Goal: Check status: Check status

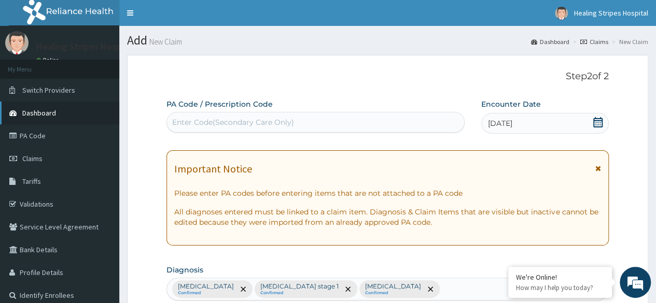
click at [49, 113] on span "Dashboard" at bounding box center [39, 112] width 34 height 9
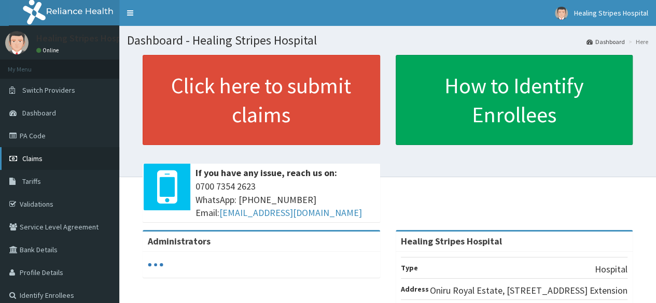
click at [39, 160] on span "Claims" at bounding box center [32, 158] width 20 height 9
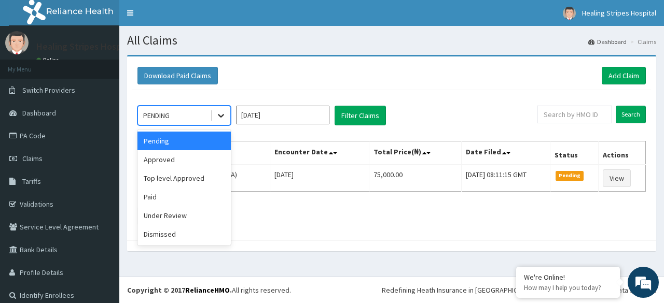
click at [225, 115] on icon at bounding box center [221, 115] width 10 height 10
click at [169, 197] on div "Paid" at bounding box center [183, 197] width 93 height 19
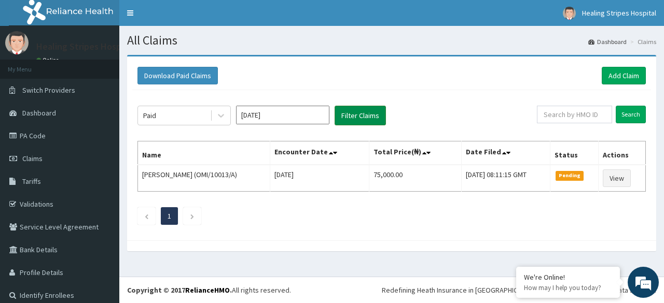
click at [364, 115] on button "Filter Claims" at bounding box center [360, 116] width 51 height 20
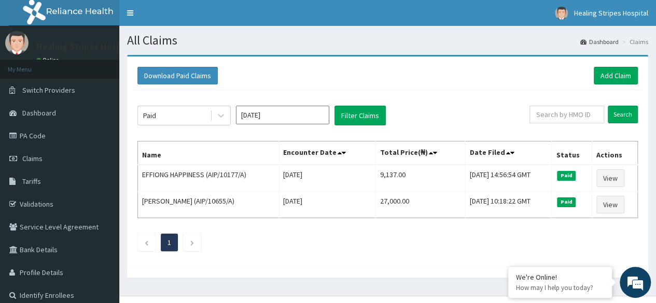
click at [277, 116] on input "Aug 2025" at bounding box center [282, 115] width 93 height 19
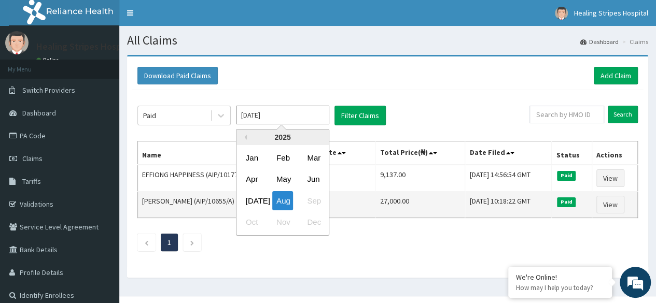
drag, startPoint x: 247, startPoint y: 200, endPoint x: 250, endPoint y: 194, distance: 6.7
click at [247, 199] on div "Jul" at bounding box center [252, 200] width 21 height 19
type input "Jul 2025"
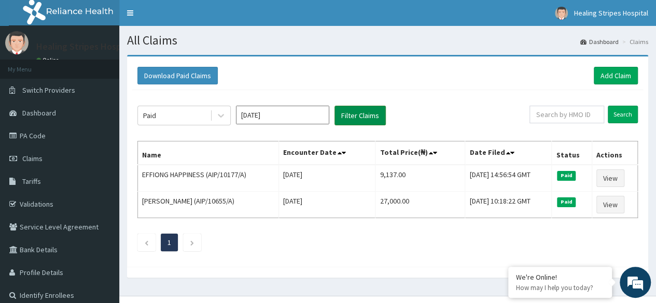
click at [364, 114] on button "Filter Claims" at bounding box center [360, 116] width 51 height 20
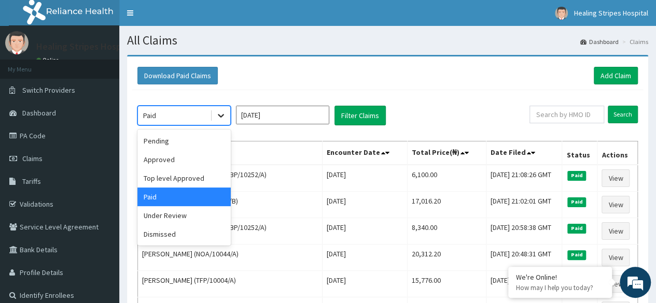
click at [228, 117] on div at bounding box center [221, 115] width 19 height 19
click at [192, 219] on div "Under Review" at bounding box center [183, 215] width 93 height 19
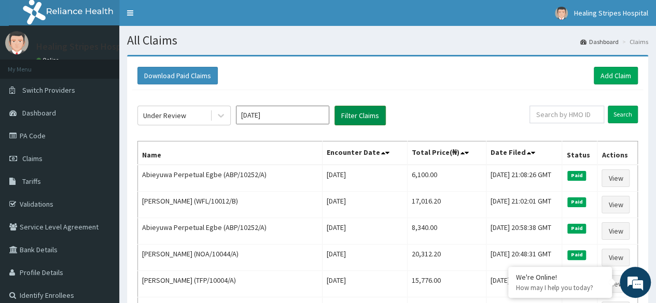
click at [357, 113] on button "Filter Claims" at bounding box center [360, 116] width 51 height 20
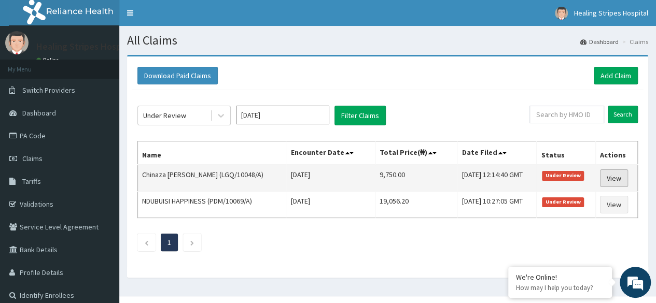
click at [618, 178] on link "View" at bounding box center [614, 179] width 28 height 18
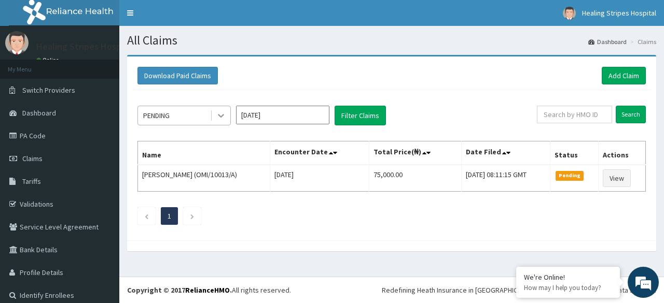
click at [222, 114] on icon at bounding box center [221, 115] width 10 height 10
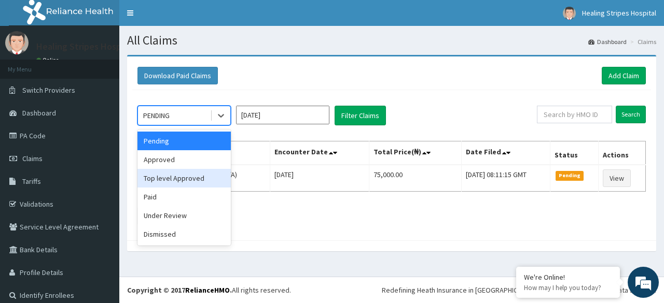
click at [200, 176] on div "Top level Approved" at bounding box center [183, 178] width 93 height 19
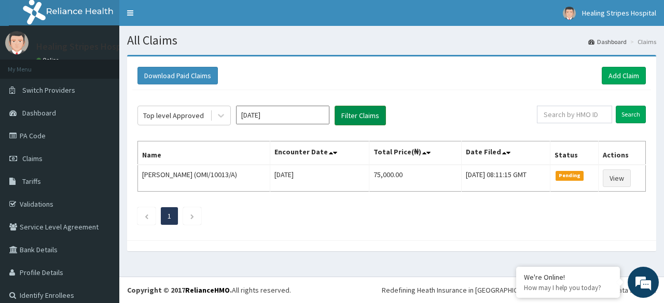
click at [371, 113] on button "Filter Claims" at bounding box center [360, 116] width 51 height 20
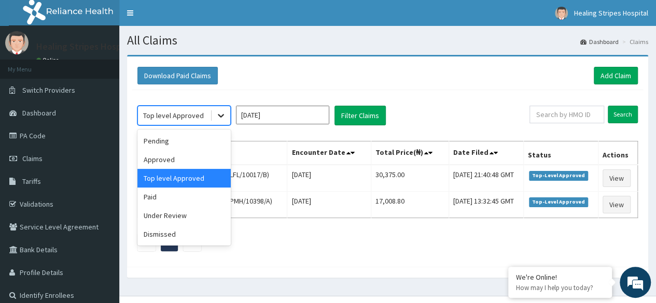
click at [222, 114] on icon at bounding box center [221, 115] width 10 height 10
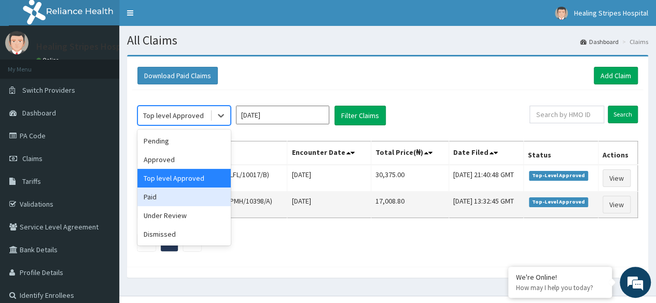
click at [208, 203] on div "Paid" at bounding box center [183, 197] width 93 height 19
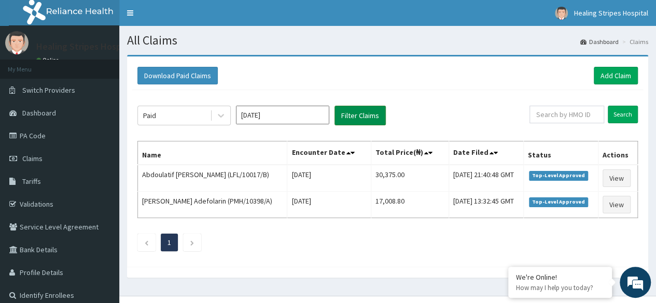
click at [352, 116] on button "Filter Claims" at bounding box center [360, 116] width 51 height 20
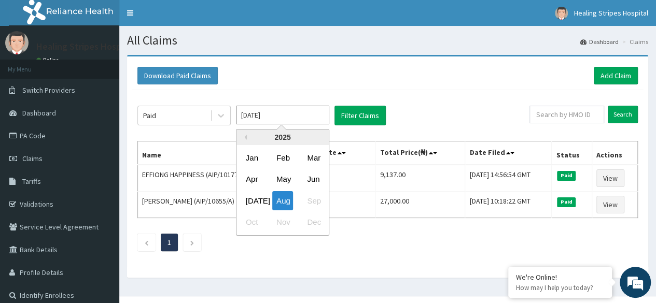
click at [285, 115] on input "[DATE]" at bounding box center [282, 115] width 93 height 19
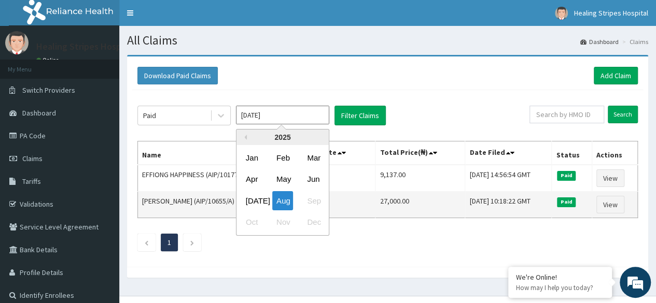
click at [257, 200] on div "[DATE]" at bounding box center [252, 200] width 21 height 19
type input "[DATE]"
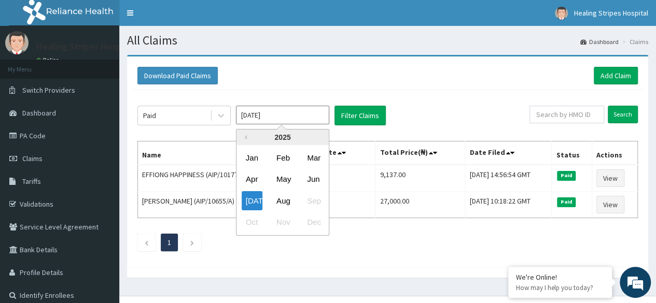
click at [301, 110] on input "[DATE]" at bounding box center [282, 115] width 93 height 19
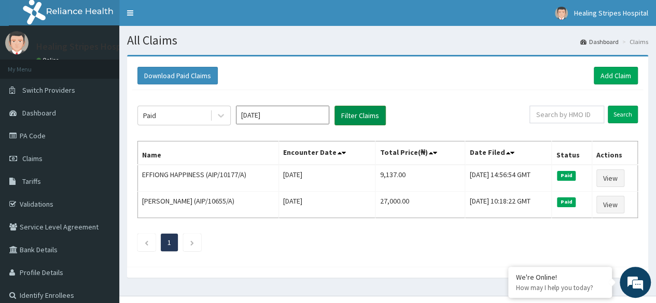
click at [365, 119] on button "Filter Claims" at bounding box center [360, 116] width 51 height 20
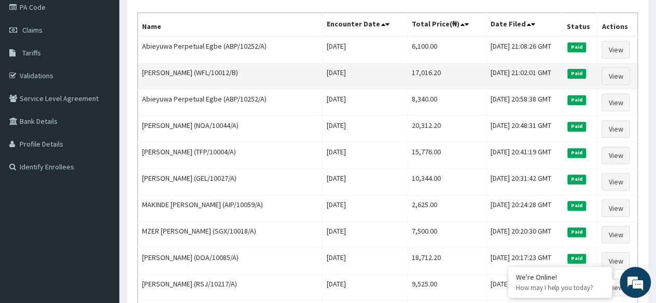
scroll to position [69, 0]
